Goal: Task Accomplishment & Management: Complete application form

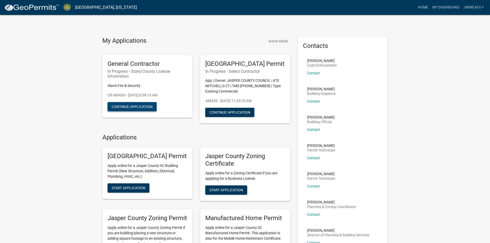
click at [141, 109] on button "Continue Application" at bounding box center [132, 106] width 49 height 9
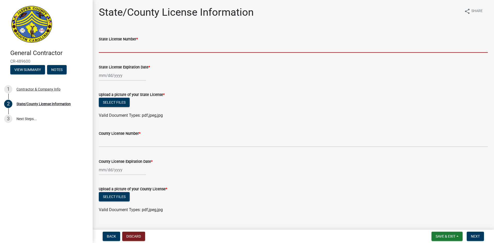
click at [134, 49] on input "State License Number *" at bounding box center [293, 47] width 389 height 11
click at [112, 48] on input "State License Number *" at bounding box center [293, 47] width 389 height 11
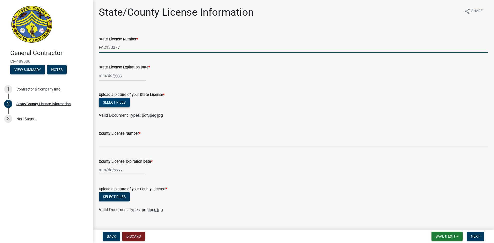
type input "FAC133377"
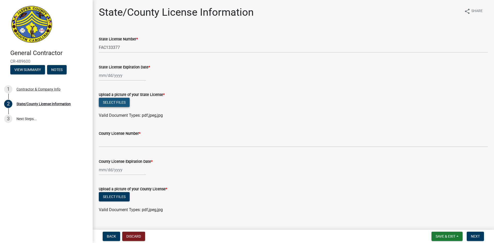
click at [111, 103] on button "Select files" at bounding box center [114, 102] width 31 height 9
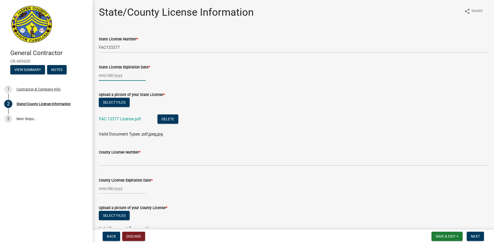
click at [109, 76] on div at bounding box center [122, 75] width 47 height 11
select select "10"
select select "2025"
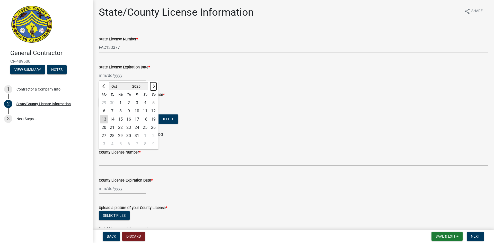
click at [156, 86] on button "Next month" at bounding box center [153, 86] width 6 height 8
click at [121, 86] on select "Jan Feb Mar Apr May Jun [DATE] Aug Sep Oct Nov Dec" at bounding box center [119, 87] width 21 height 8
select select "7"
click at [109, 83] on select "Jan Feb Mar Apr May Jun [DATE] Aug Sep Oct Nov Dec" at bounding box center [119, 87] width 21 height 8
click at [137, 88] on select "1525 1526 1527 1528 1529 1530 1531 1532 1533 1534 1535 1536 1537 1538 1539 1540…" at bounding box center [139, 87] width 19 height 8
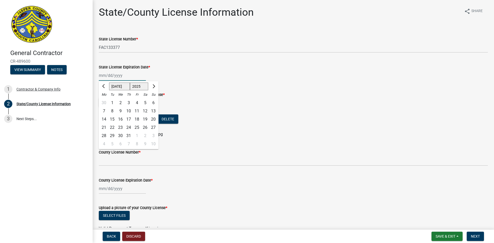
select select "2026"
click at [130, 83] on select "1525 1526 1527 1528 1529 1530 1531 1532 1533 1534 1535 1536 1537 1538 1539 1540…" at bounding box center [139, 87] width 19 height 8
click at [136, 133] on div "31" at bounding box center [137, 136] width 8 height 8
type input "[DATE]"
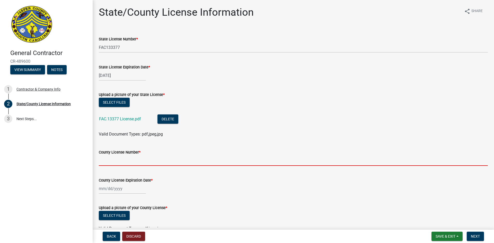
click at [112, 158] on input "County License Number *" at bounding box center [293, 160] width 389 height 11
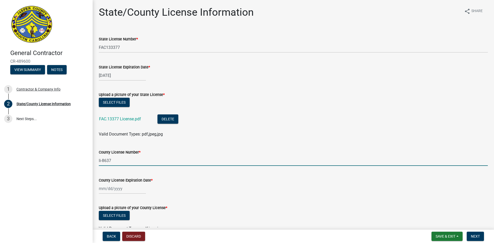
type input "li-8637"
click at [121, 188] on div at bounding box center [122, 188] width 47 height 11
select select "10"
select select "2025"
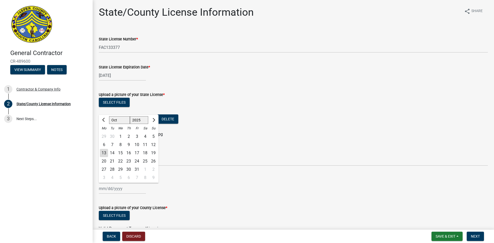
click at [123, 121] on select "Jan Feb Mar Apr May Jun [DATE] Aug Sep Oct Nov Dec" at bounding box center [119, 120] width 21 height 8
select select "4"
click at [109, 116] on select "Jan Feb Mar Apr May Jun [DATE] Aug Sep Oct Nov Dec" at bounding box center [119, 120] width 21 height 8
click at [141, 122] on select "1525 1526 1527 1528 1529 1530 1531 1532 1533 1534 1535 1536 1537 1538 1539 1540…" at bounding box center [139, 120] width 19 height 8
select select "2026"
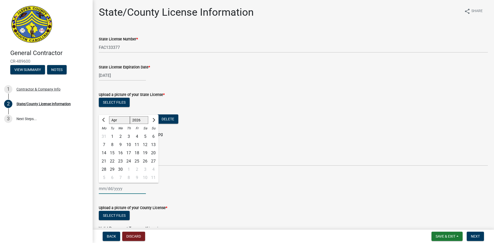
click at [130, 116] on select "1525 1526 1527 1528 1529 1530 1531 1532 1533 1534 1535 1536 1537 1538 1539 1540…" at bounding box center [139, 120] width 19 height 8
click at [128, 166] on div "30" at bounding box center [128, 169] width 8 height 8
type input "[DATE]"
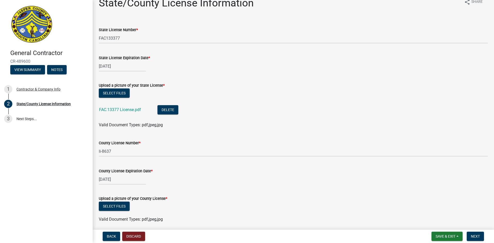
scroll to position [29, 0]
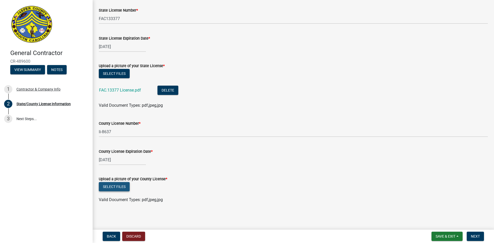
click at [118, 190] on button "Select files" at bounding box center [114, 186] width 31 height 9
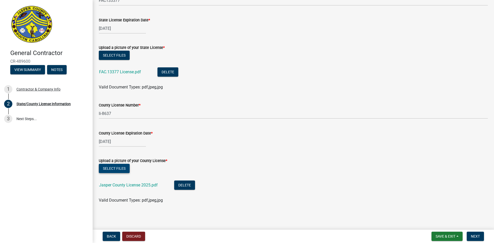
scroll to position [48, 0]
click at [480, 234] on span "Next" at bounding box center [475, 236] width 9 height 4
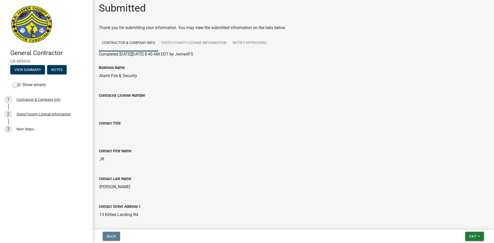
scroll to position [0, 0]
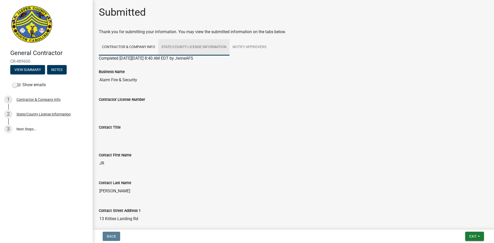
click at [183, 44] on link "State/County License Information" at bounding box center [193, 47] width 71 height 16
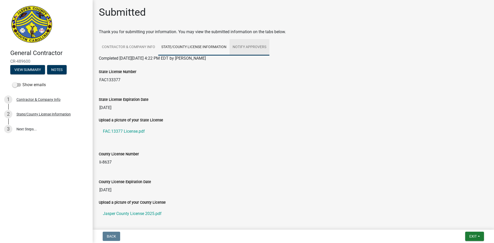
click at [248, 48] on link "Notify Approvers" at bounding box center [249, 47] width 40 height 16
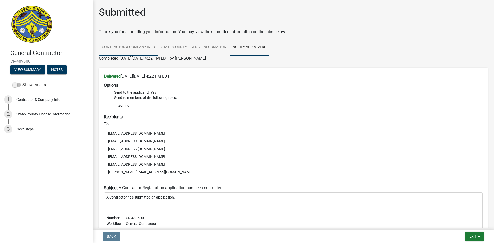
click at [147, 41] on link "Contractor & Company Info" at bounding box center [128, 47] width 59 height 16
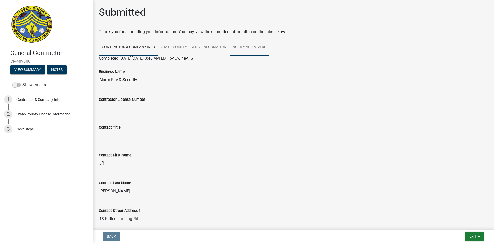
click at [254, 43] on link "Notify Approvers" at bounding box center [249, 47] width 40 height 16
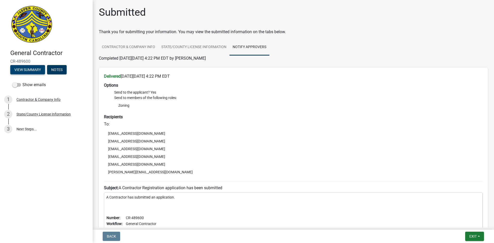
click at [23, 70] on button "View Summary" at bounding box center [27, 69] width 35 height 9
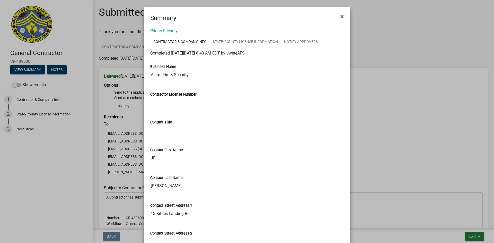
click at [342, 16] on button "×" at bounding box center [342, 16] width 12 height 14
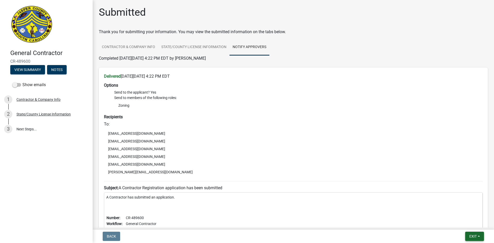
drag, startPoint x: 470, startPoint y: 238, endPoint x: 479, endPoint y: 227, distance: 14.4
click at [470, 238] on span "Exit" at bounding box center [472, 236] width 7 height 4
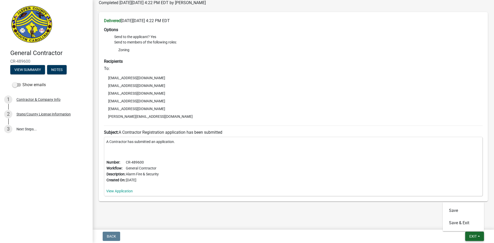
scroll to position [62, 0]
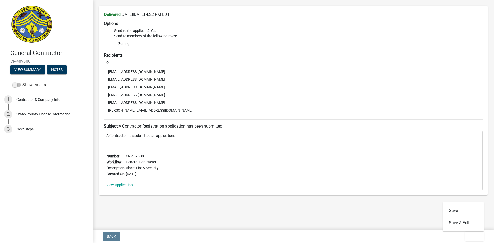
click at [198, 216] on main "Submitted Thank you for submitting your information. You may view the submitted…" at bounding box center [293, 114] width 401 height 228
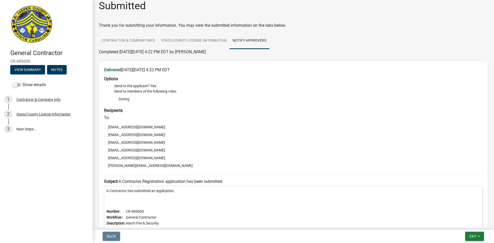
scroll to position [0, 0]
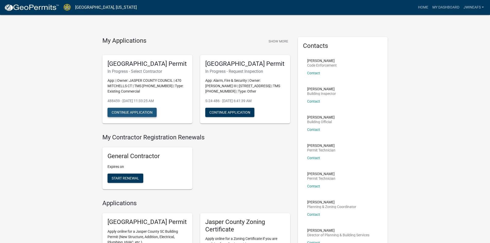
click at [123, 117] on button "Continue Application" at bounding box center [132, 112] width 49 height 9
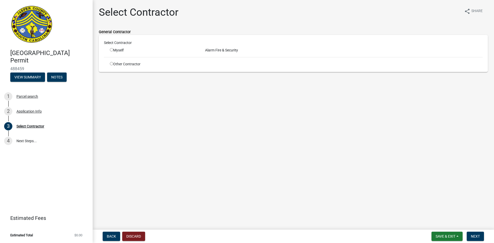
click at [113, 49] on div "Myself" at bounding box center [153, 50] width 87 height 5
click at [111, 50] on input "radio" at bounding box center [111, 49] width 3 height 3
radio input "true"
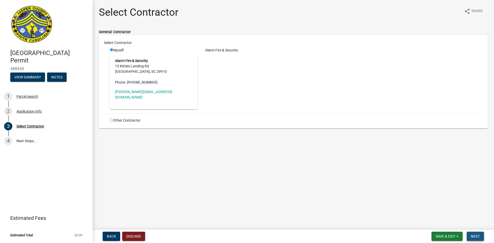
click at [472, 238] on span "Next" at bounding box center [475, 236] width 9 height 4
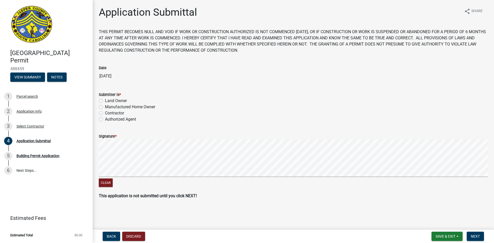
click at [105, 114] on label "Contractor" at bounding box center [114, 113] width 19 height 6
click at [105, 113] on input "Contractor" at bounding box center [106, 111] width 3 height 3
radio input "true"
click at [130, 191] on wm-data-entity-input "Signature * Clear" at bounding box center [293, 160] width 389 height 66
click at [159, 180] on div "Clear" at bounding box center [293, 163] width 389 height 49
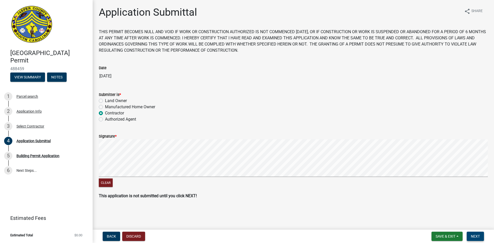
click at [474, 235] on span "Next" at bounding box center [475, 236] width 9 height 4
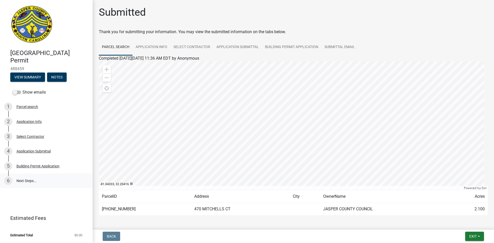
click at [22, 181] on link "6 Next Steps..." at bounding box center [46, 181] width 93 height 15
